Goal: Navigation & Orientation: Find specific page/section

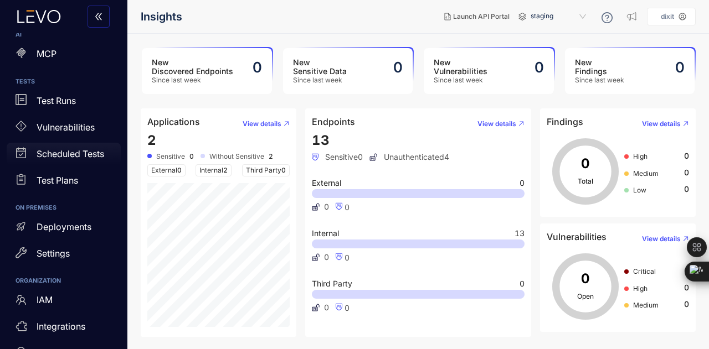
scroll to position [198, 0]
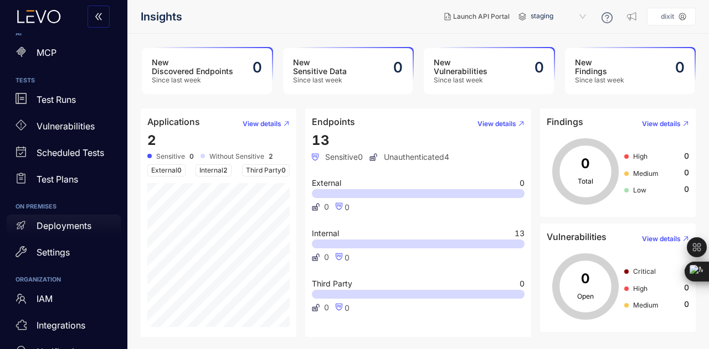
click at [74, 225] on p "Deployments" at bounding box center [64, 226] width 55 height 10
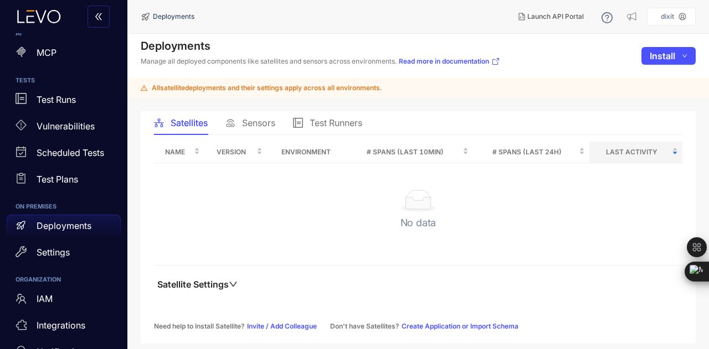
click at [260, 99] on main "Deployments Manage all deployed components like satellites and sensors across e…" at bounding box center [417, 192] width 581 height 316
click at [253, 120] on span "Sensors" at bounding box center [258, 123] width 33 height 10
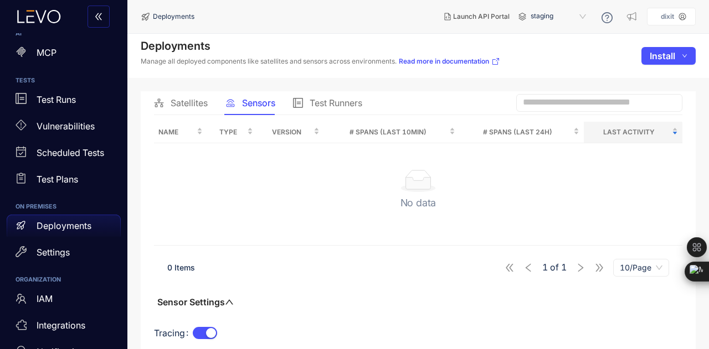
click at [334, 102] on span "Test Runners" at bounding box center [336, 103] width 53 height 10
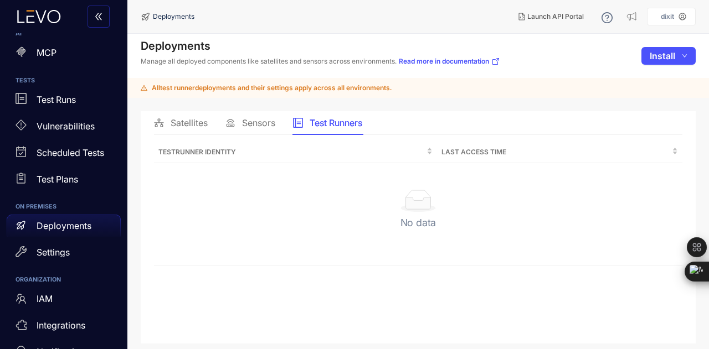
click at [257, 121] on span "Sensors" at bounding box center [258, 123] width 33 height 10
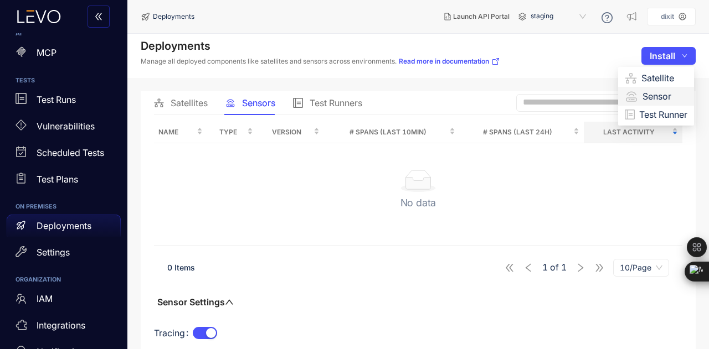
click at [668, 97] on span "Sensor" at bounding box center [664, 96] width 45 height 12
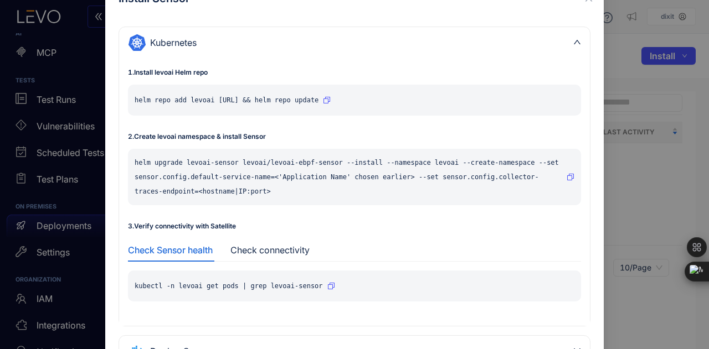
scroll to position [73, 0]
click at [331, 94] on button "button" at bounding box center [327, 99] width 8 height 18
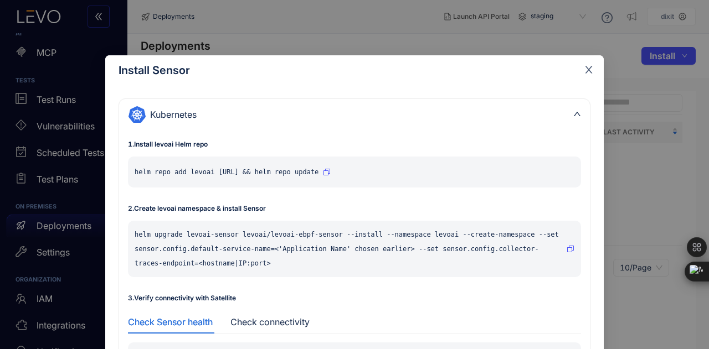
click at [584, 74] on icon "close" at bounding box center [589, 70] width 10 height 10
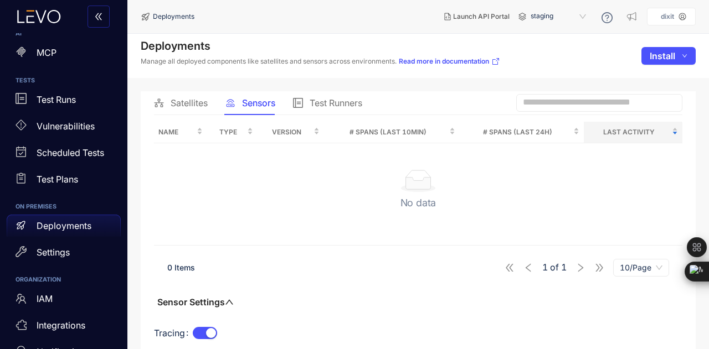
scroll to position [19, 0]
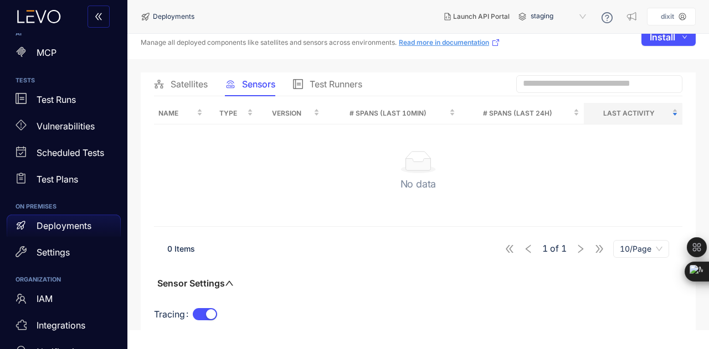
click at [415, 40] on link "Read more in documentation" at bounding box center [449, 42] width 101 height 9
